Goal: Find specific page/section: Find specific page/section

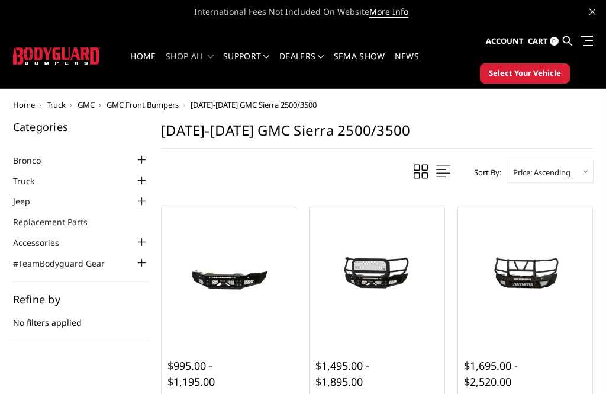
click at [548, 69] on span "Select Your Vehicle" at bounding box center [525, 74] width 72 height 12
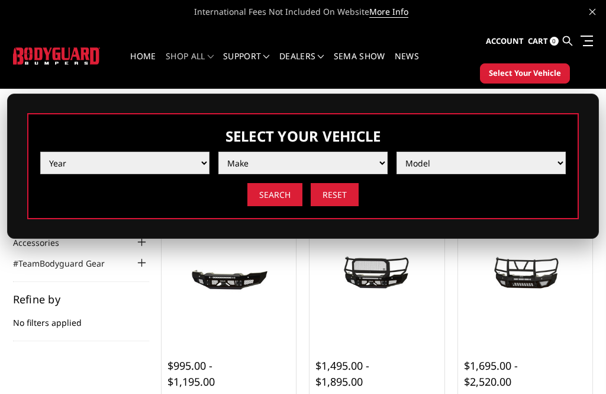
click at [181, 163] on select "Year 2025 2024 2023 2022 2021 2020 2019 2018 2017 2016 2015 2014 2013 2012 2011…" at bounding box center [124, 163] width 169 height 23
select select "yr_2019"
click at [378, 160] on select "Make Chevrolet Ford GMC Nissan Ram Toyota" at bounding box center [303, 163] width 169 height 23
select select "mk_gmc"
click at [560, 168] on select "Model Canyon Sierra 1500 Sierra 2500 / 3500 Yukon 1500" at bounding box center [481, 163] width 169 height 23
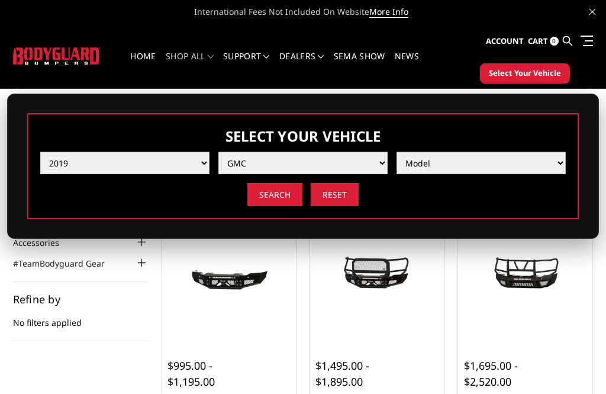
select select "md_sierra-2500-3500"
click at [281, 195] on input "Search" at bounding box center [275, 194] width 55 height 23
